Goal: Task Accomplishment & Management: Manage account settings

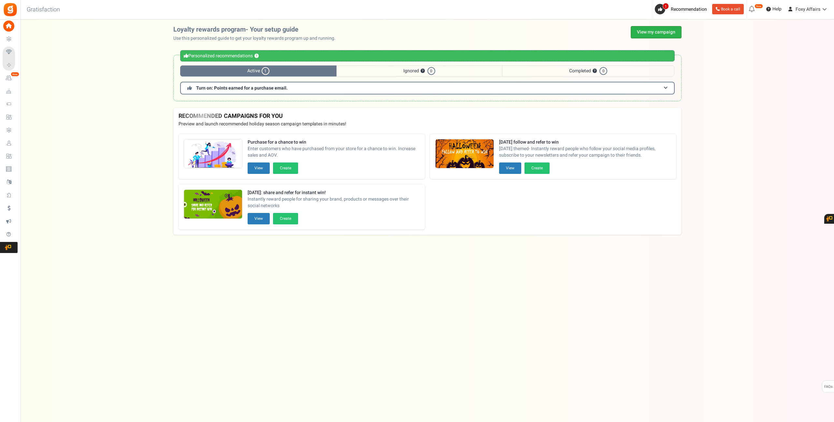
click at [655, 31] on link "View my campaign" at bounding box center [655, 32] width 51 height 12
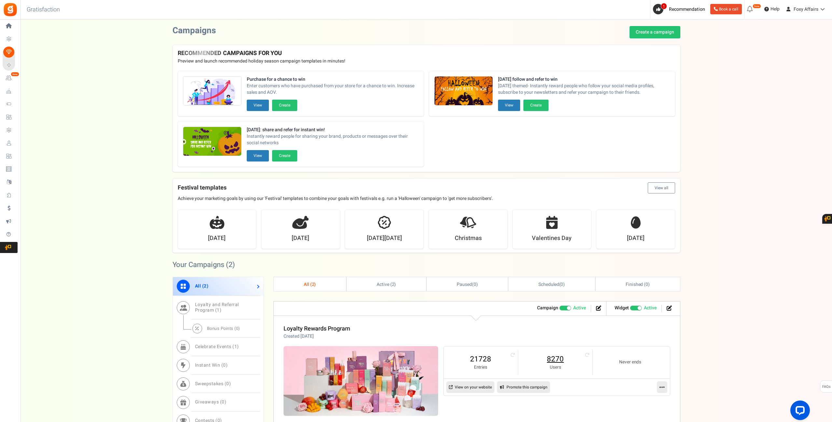
click at [557, 360] on link "8270" at bounding box center [555, 359] width 61 height 10
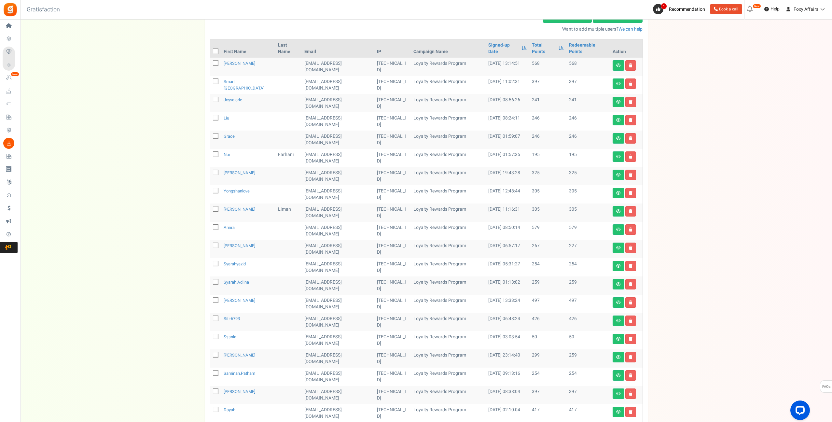
scroll to position [64, 0]
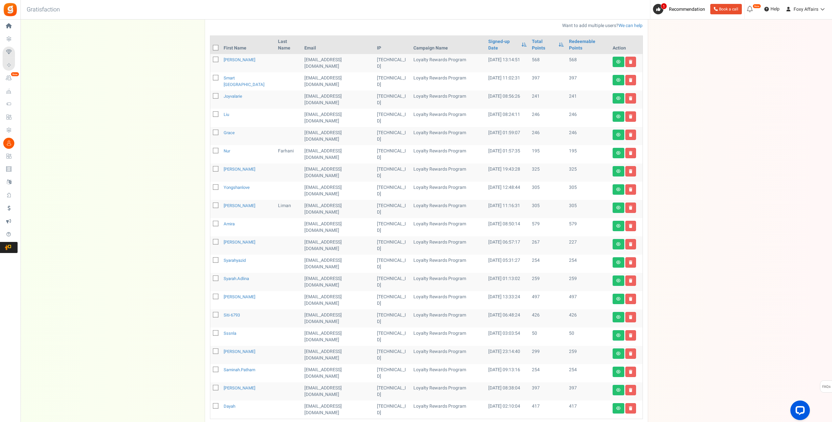
click at [445, 396] on div "View less View more × [NEW!] Include taxes and shipping when rewarding points f…" at bounding box center [416, 218] width 832 height 526
click at [701, 198] on div "We've rolled out a NEW FEATURE! convert potential guest orders to customers. Ch…" at bounding box center [426, 202] width 799 height 480
click at [706, 80] on div "We've rolled out a NEW FEATURE! convert potential guest orders to customers. Ch…" at bounding box center [426, 202] width 799 height 480
click at [718, 203] on div "We've rolled out a NEW FEATURE! convert potential guest orders to customers. Ch…" at bounding box center [426, 202] width 799 height 480
click at [737, 180] on div "We've rolled out a NEW FEATURE! convert potential guest orders to customers. Ch…" at bounding box center [426, 202] width 799 height 480
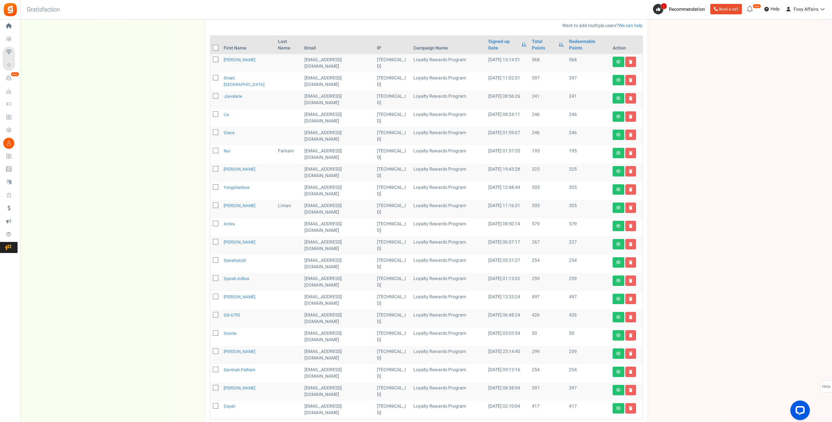
click at [714, 285] on div "We've rolled out a NEW FEATURE! convert potential guest orders to customers. Ch…" at bounding box center [426, 202] width 799 height 480
click at [734, 176] on div "We've rolled out a NEW FEATURE! convert potential guest orders to customers. Ch…" at bounding box center [426, 202] width 799 height 480
click at [93, 79] on div "We've rolled out a NEW FEATURE! convert potential guest orders to customers. Ch…" at bounding box center [426, 202] width 799 height 480
click at [746, 188] on div "We've rolled out a NEW FEATURE! convert potential guest orders to customers. Ch…" at bounding box center [426, 202] width 799 height 480
